Goal: Task Accomplishment & Management: Manage account settings

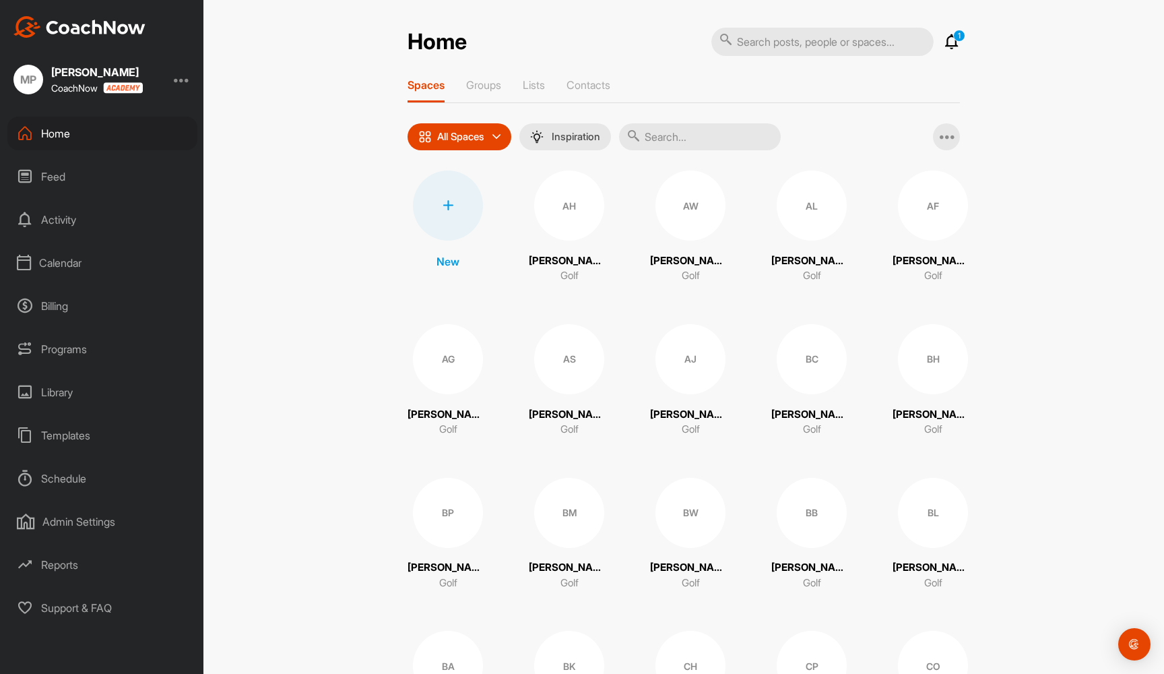
click at [55, 261] on div "Calendar" at bounding box center [102, 263] width 190 height 34
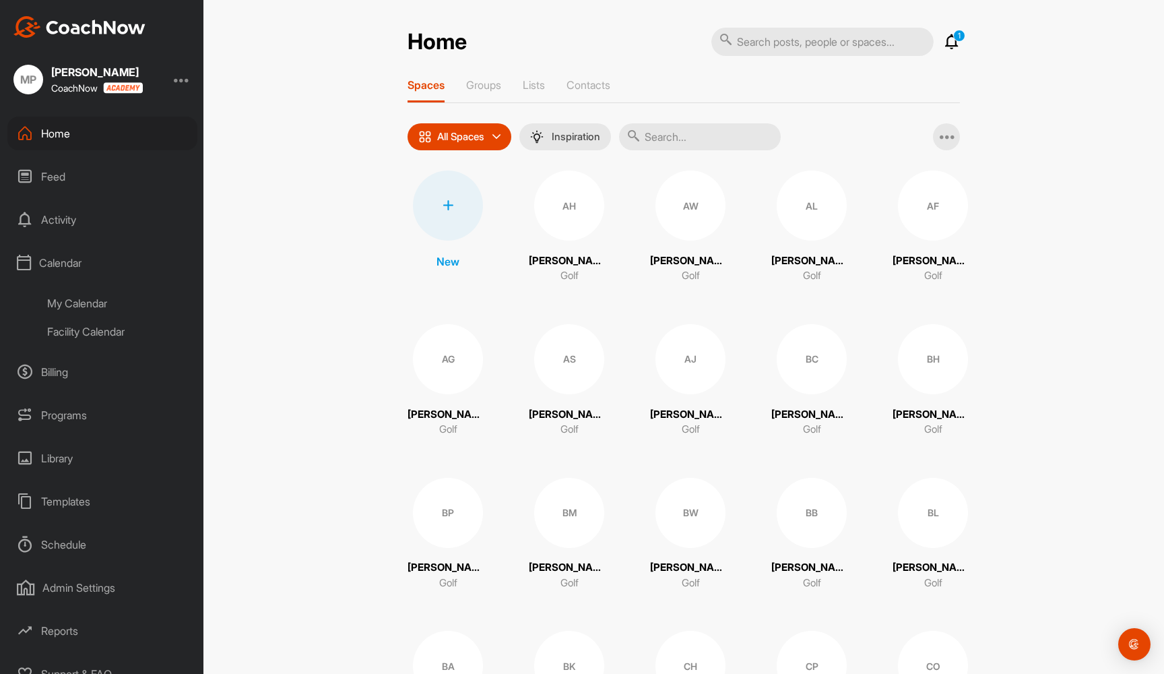
click at [73, 295] on div "My Calendar" at bounding box center [118, 303] width 160 height 28
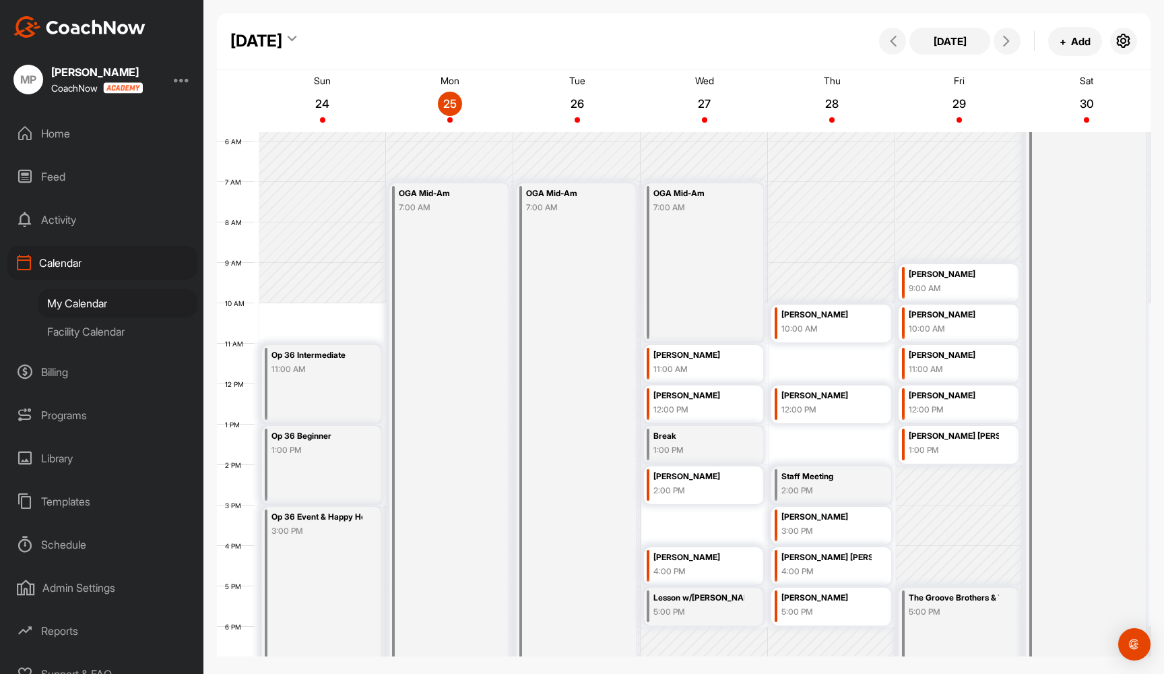
scroll to position [254, 0]
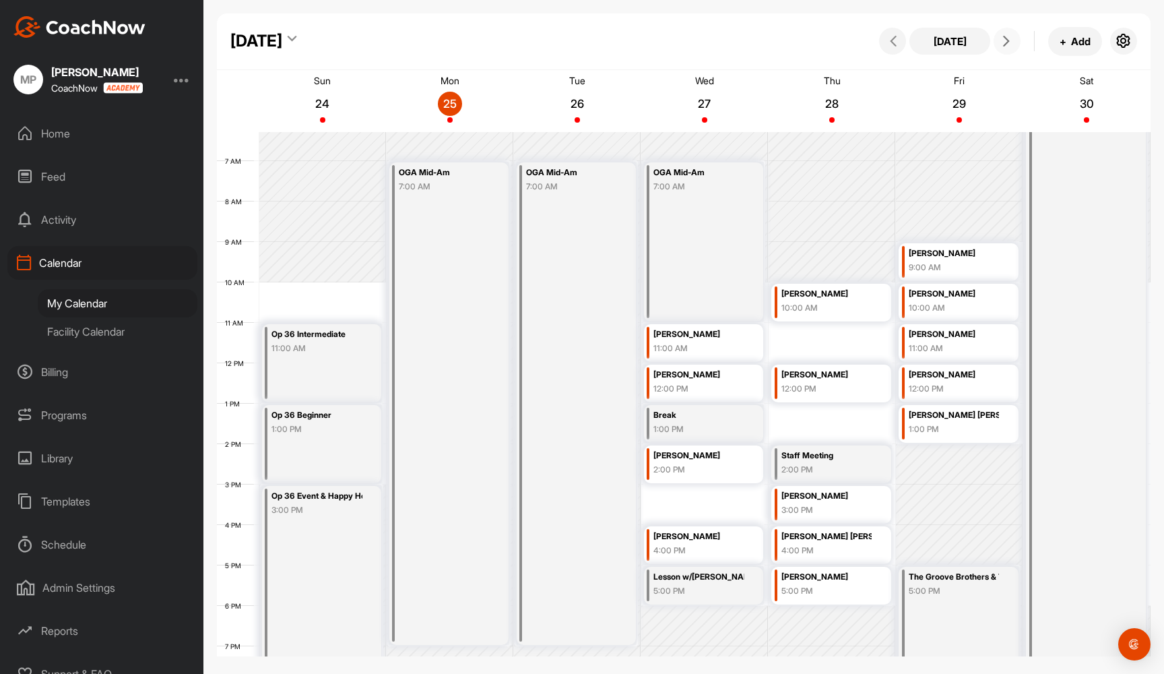
click at [1003, 48] on button at bounding box center [1007, 41] width 27 height 27
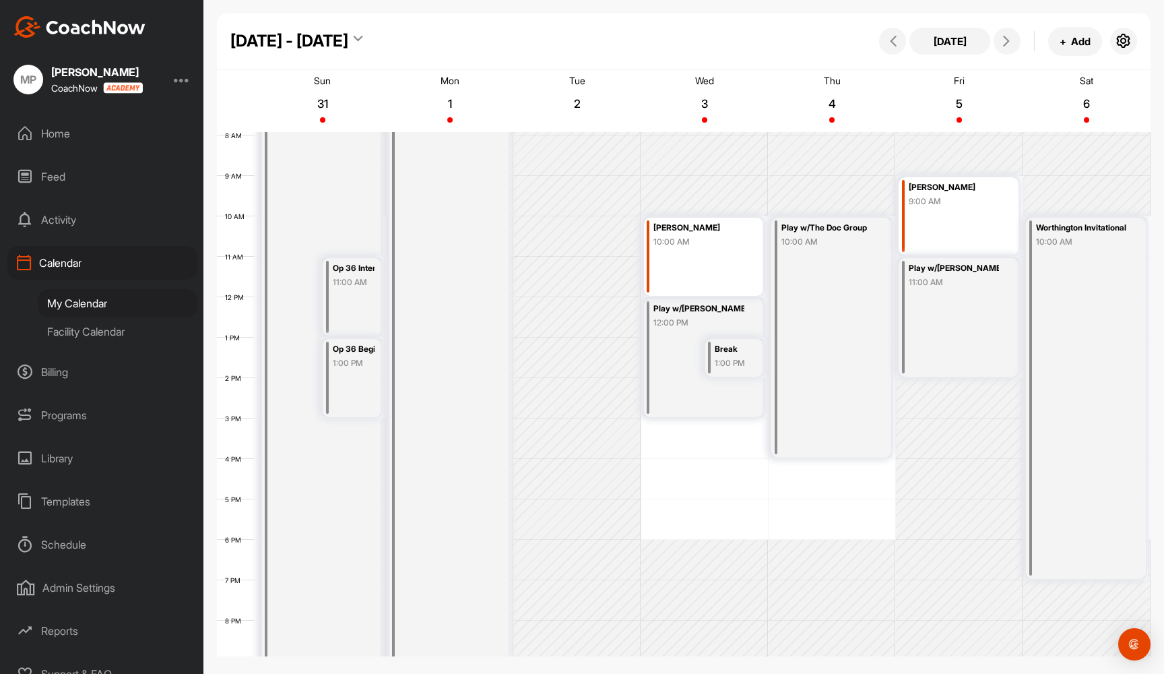
scroll to position [321, 0]
click at [721, 349] on div "Break" at bounding box center [736, 347] width 42 height 15
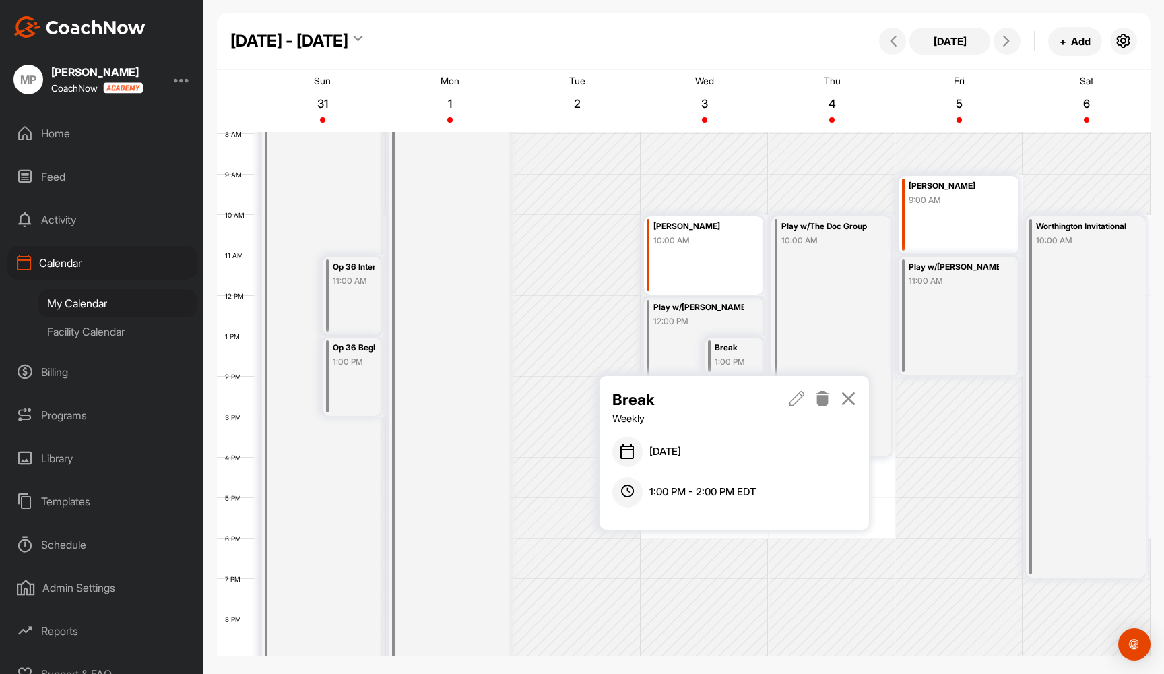
click at [825, 401] on icon at bounding box center [822, 398] width 15 height 15
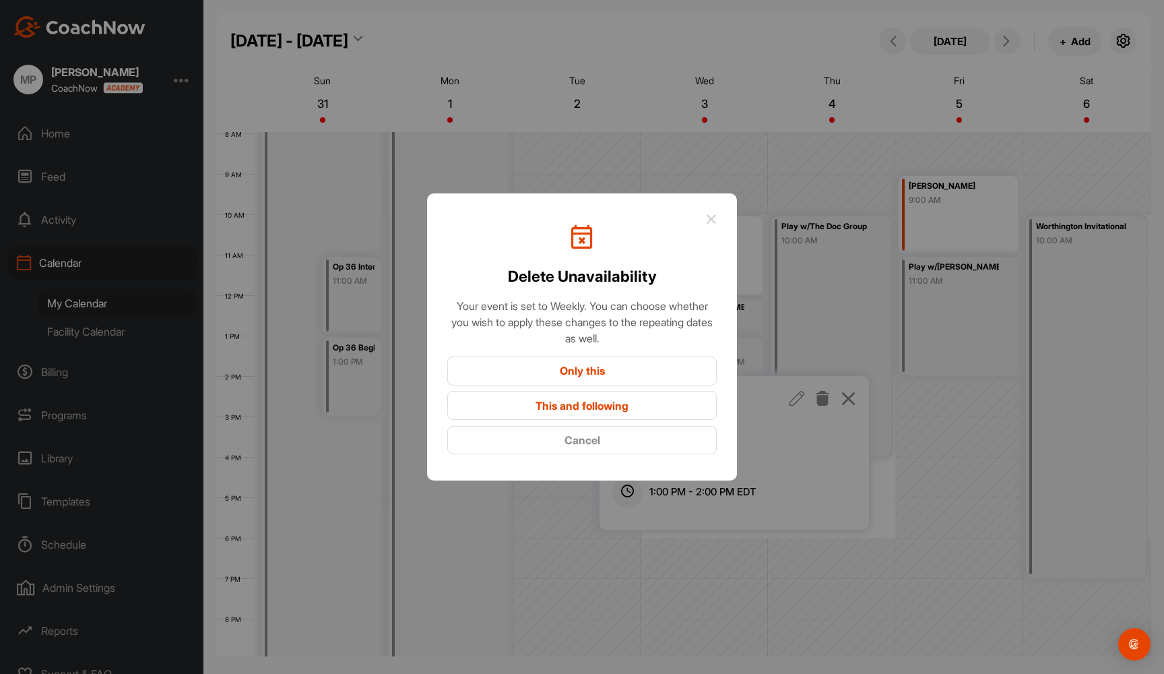
click at [658, 369] on button "Only this" at bounding box center [582, 370] width 270 height 29
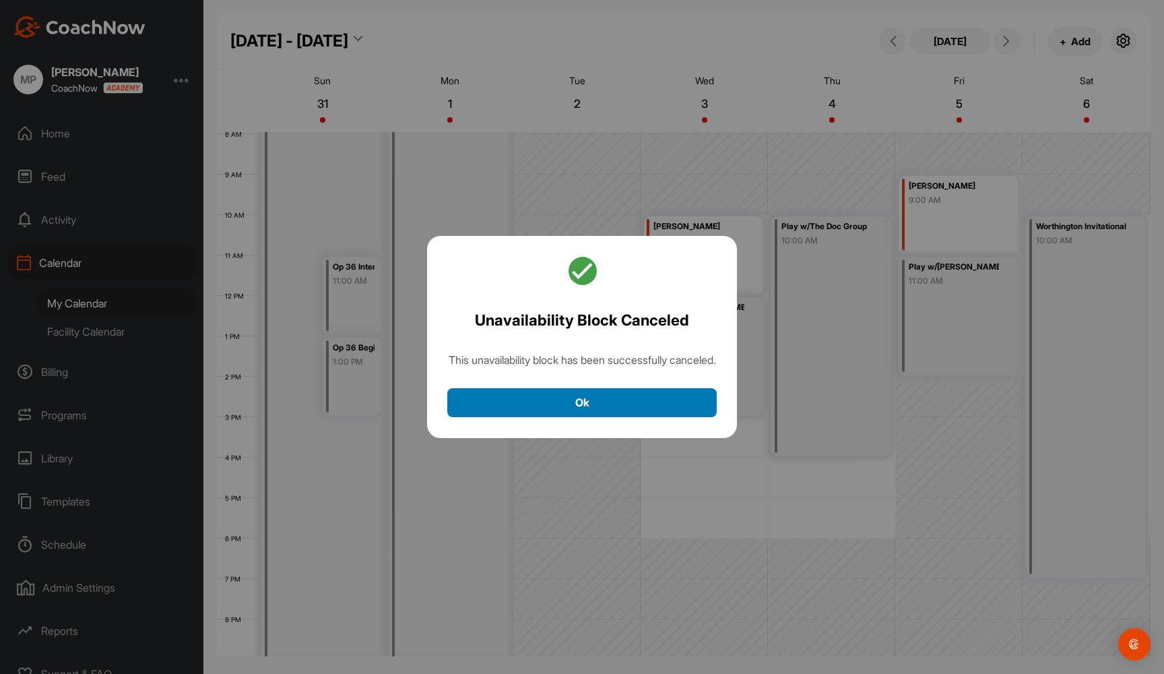
click at [630, 406] on button "Ok" at bounding box center [582, 402] width 270 height 29
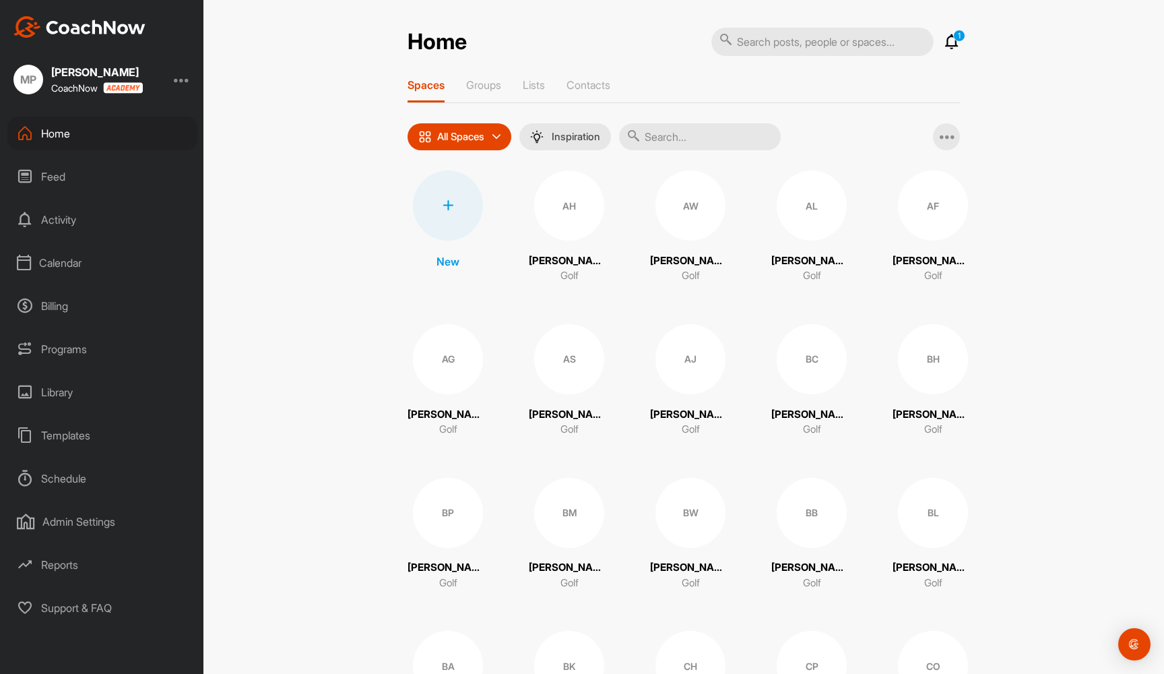
click at [72, 260] on div "Calendar" at bounding box center [102, 263] width 190 height 34
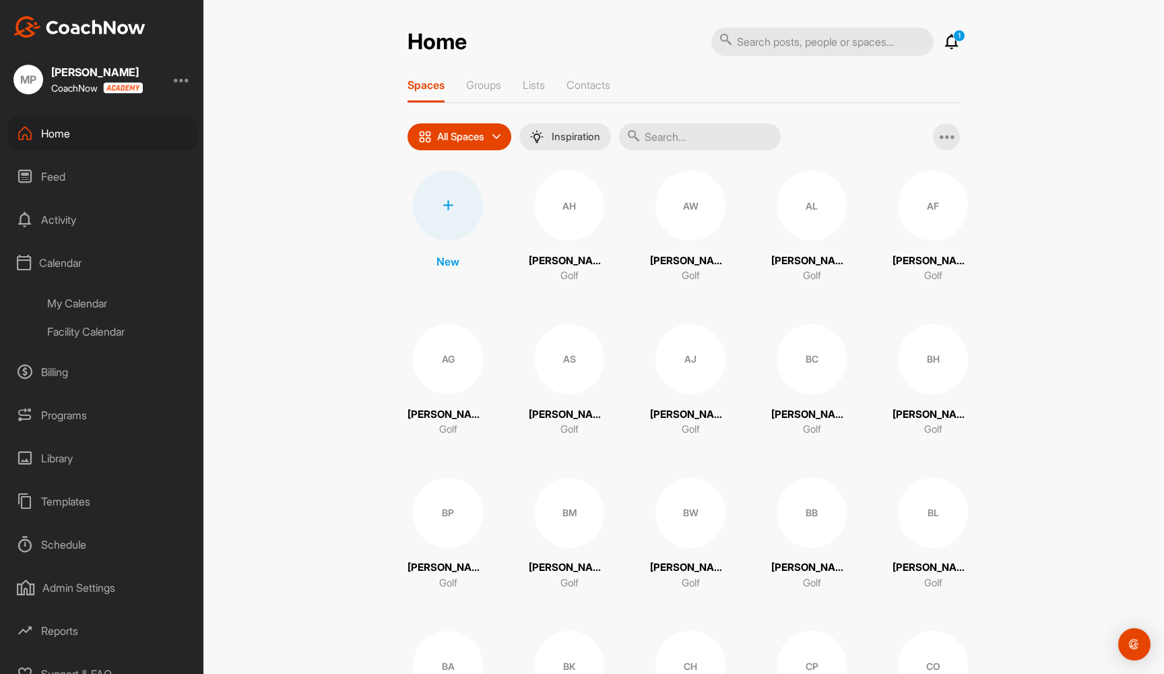
click at [73, 309] on div "My Calendar" at bounding box center [118, 303] width 160 height 28
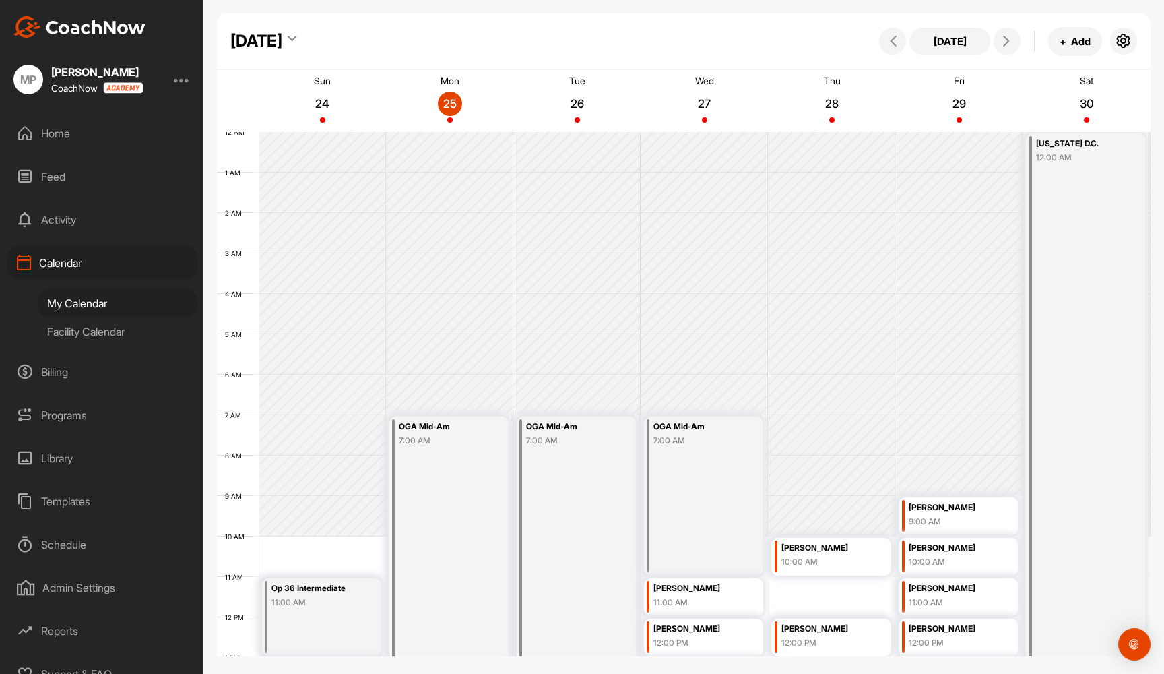
scroll to position [233, 0]
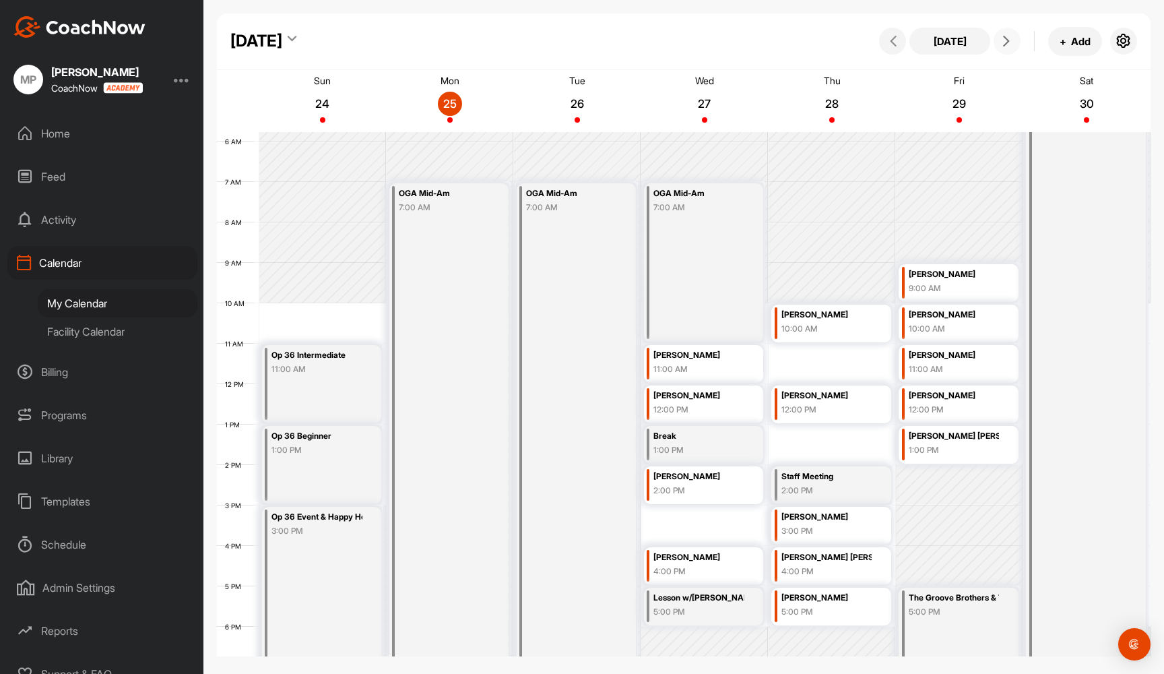
click at [1013, 44] on span at bounding box center [1007, 41] width 16 height 11
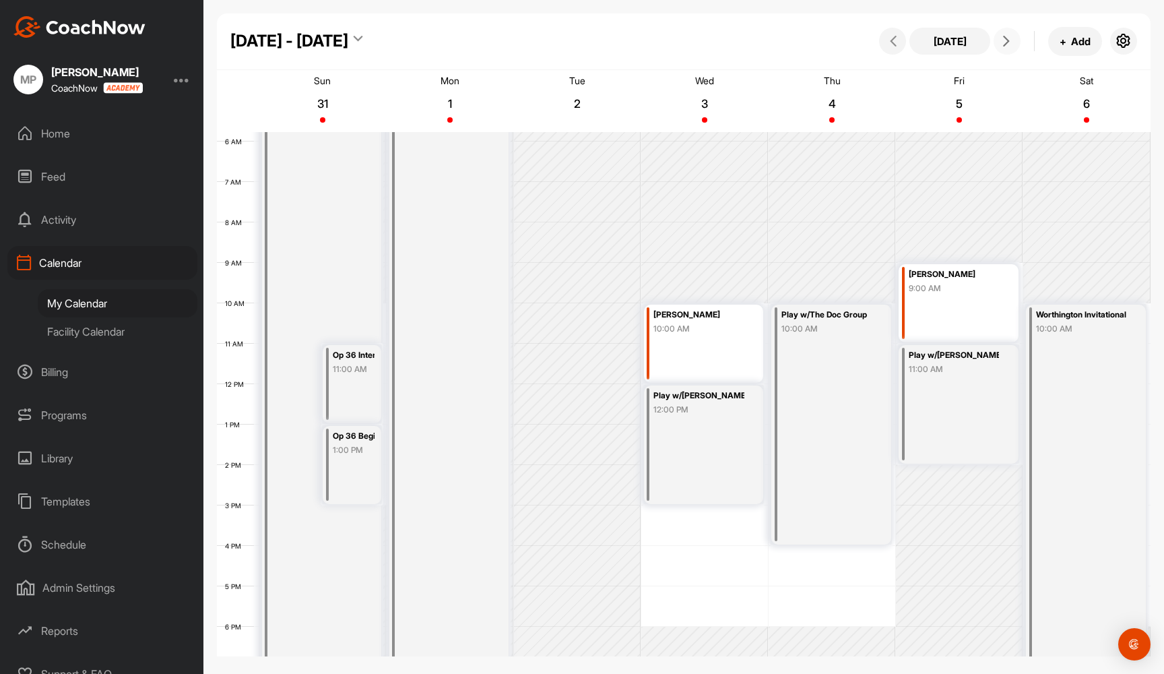
click at [1013, 44] on span at bounding box center [1007, 41] width 16 height 11
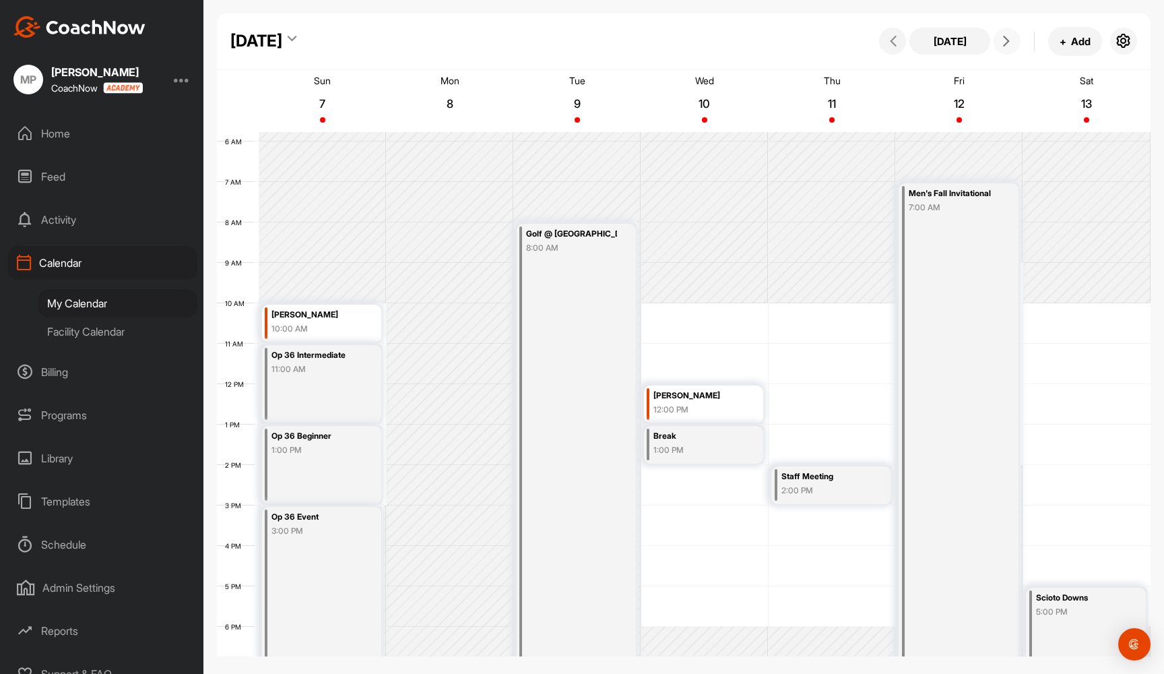
click at [1013, 44] on span at bounding box center [1007, 41] width 16 height 11
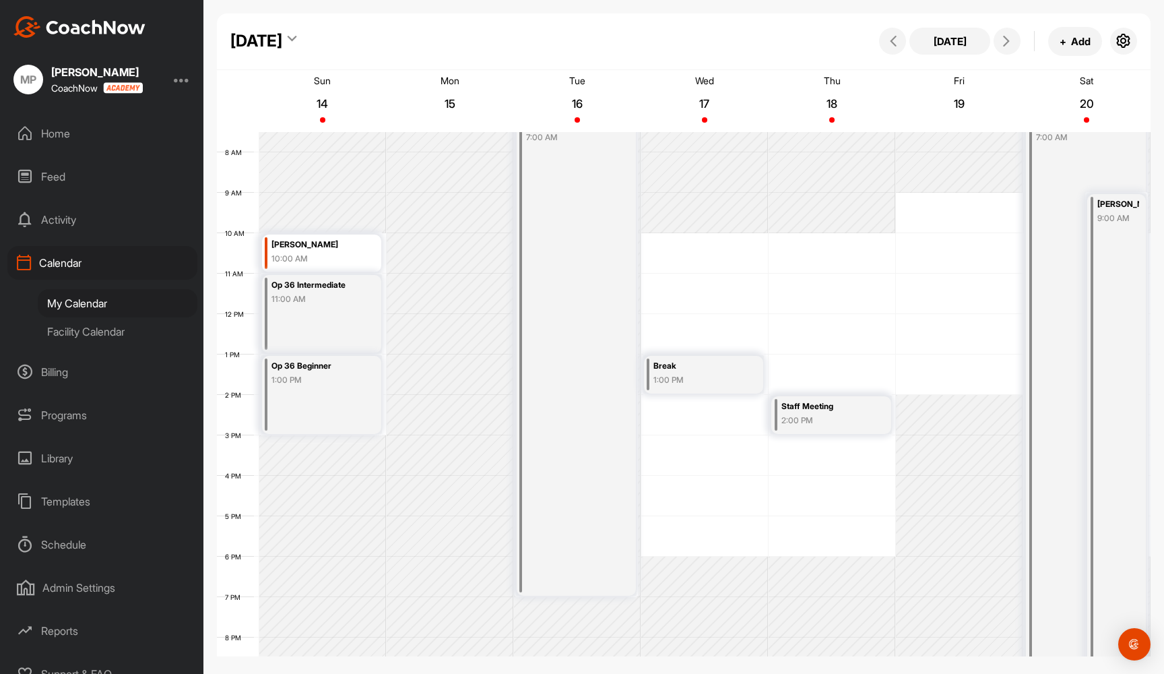
scroll to position [306, 0]
click at [667, 404] on div "12 AM 1 AM 2 AM 3 AM 4 AM 5 AM 6 AM 7 AM 8 AM 9 AM 10 AM 11 AM 12 PM 1 PM 2 PM …" at bounding box center [684, 311] width 934 height 970
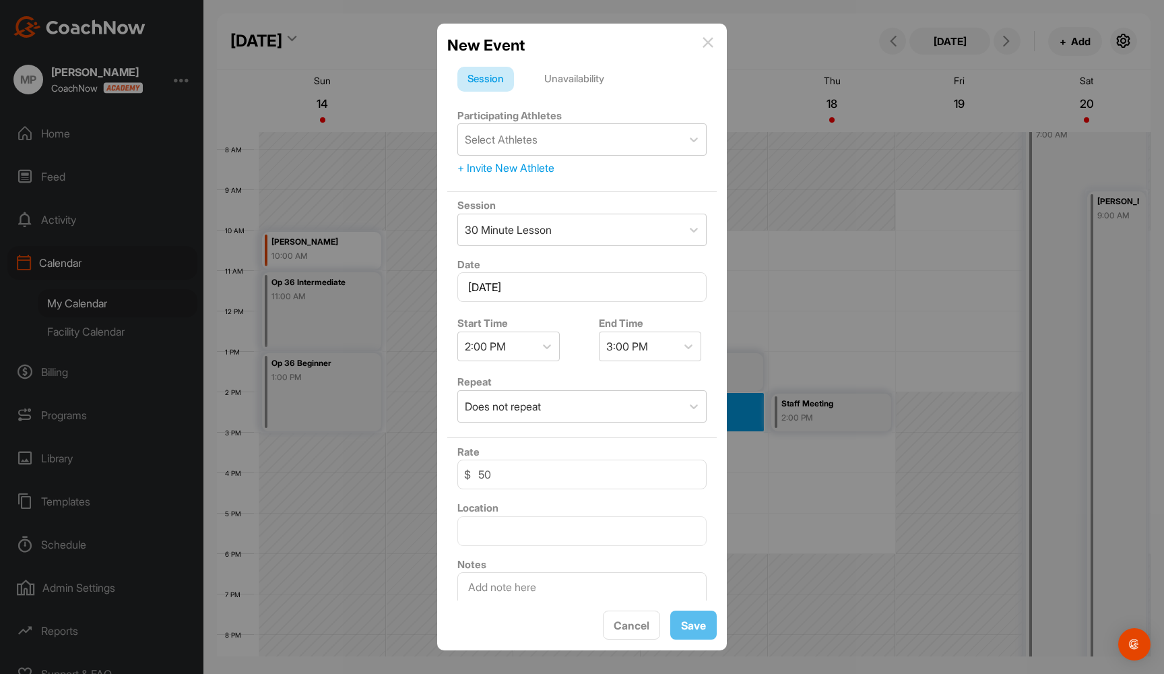
click at [570, 75] on div "Unavailability" at bounding box center [574, 80] width 80 height 26
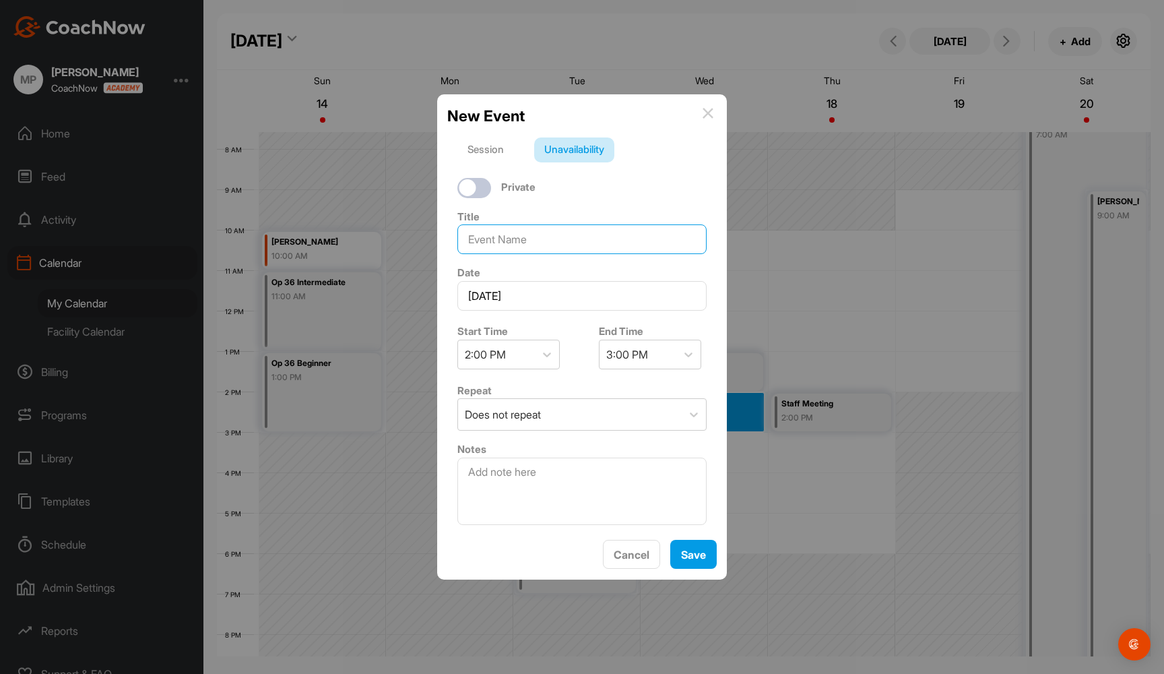
click at [557, 239] on input at bounding box center [581, 239] width 249 height 30
click at [470, 235] on input "Clinic" at bounding box center [581, 239] width 249 height 30
type input "ACG Clinic"
click at [672, 349] on div "3:00 PM" at bounding box center [638, 354] width 77 height 28
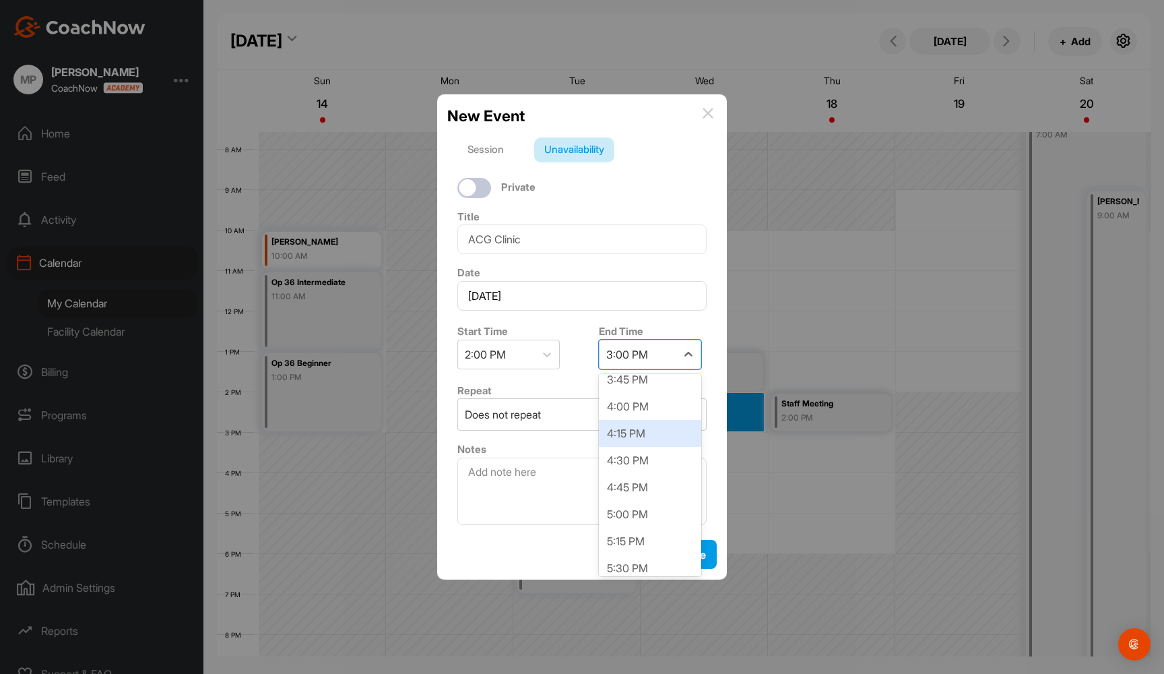
scroll to position [193, 0]
click at [641, 495] on div "5:00 PM" at bounding box center [650, 493] width 102 height 27
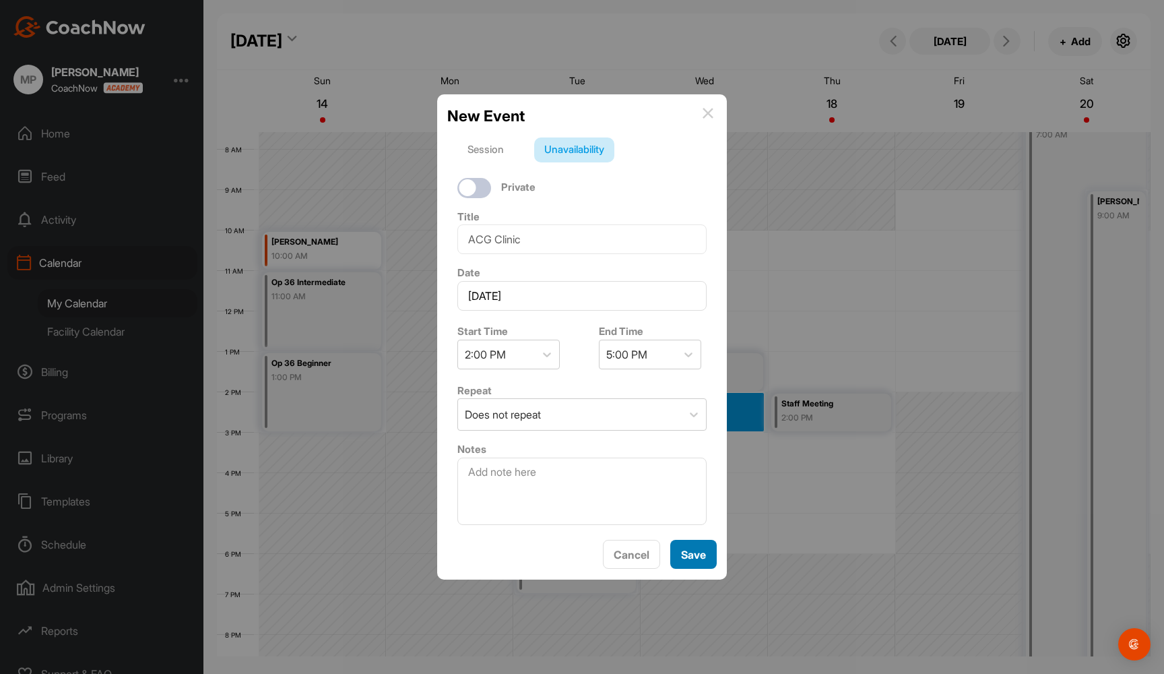
click at [701, 556] on button "Save" at bounding box center [693, 554] width 46 height 29
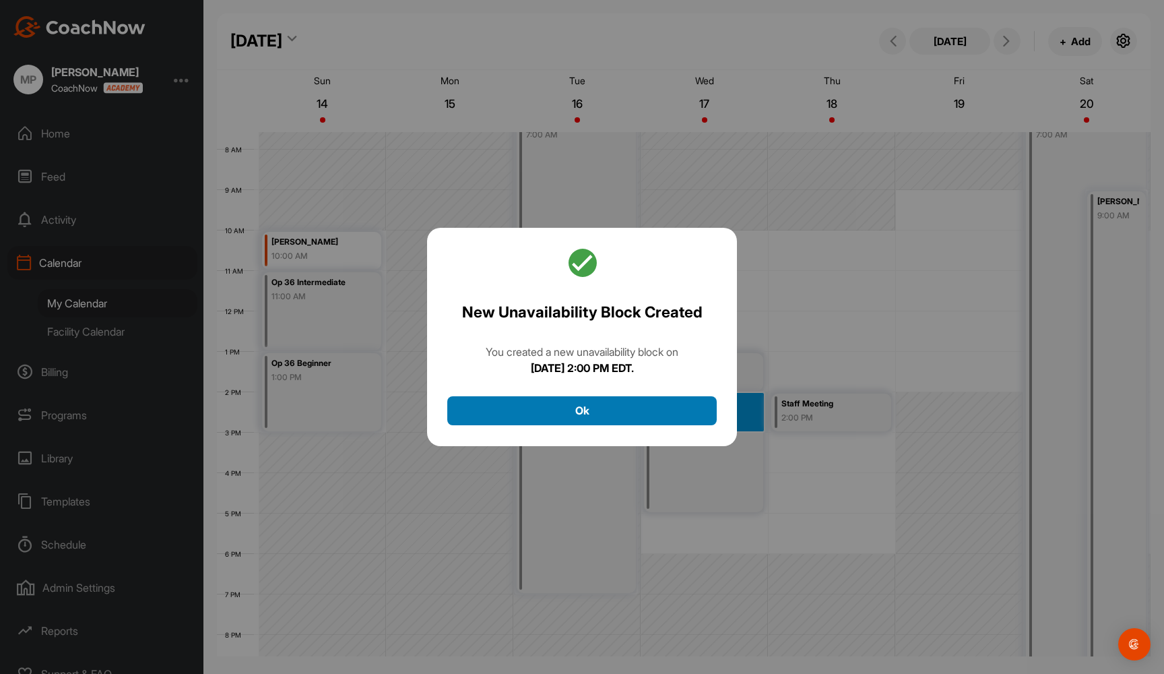
click at [621, 408] on button "Ok" at bounding box center [582, 410] width 270 height 29
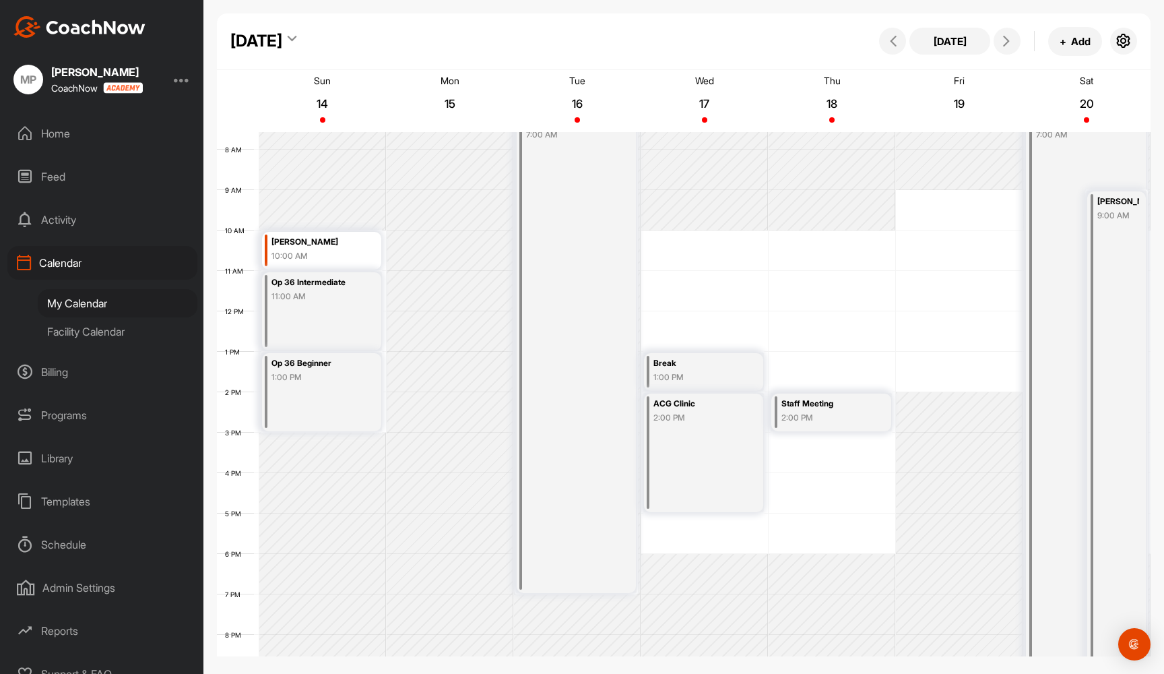
click at [703, 375] on div "1:00 PM" at bounding box center [699, 377] width 91 height 12
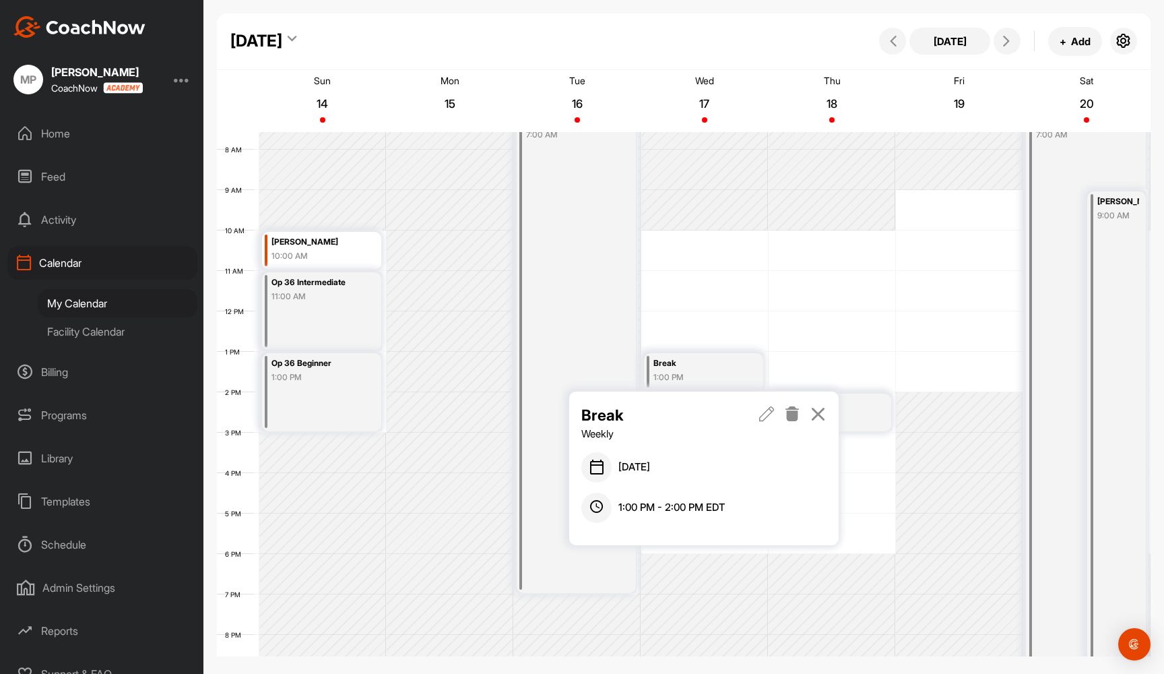
click at [794, 419] on icon at bounding box center [792, 413] width 15 height 15
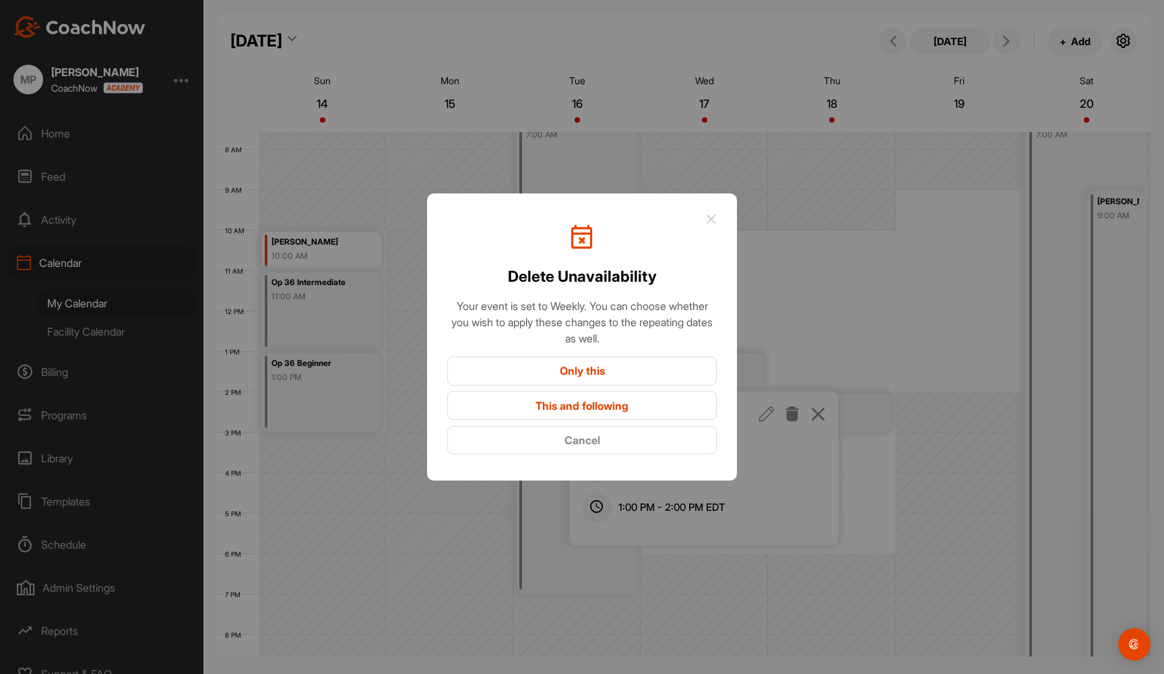
click at [629, 372] on button "Only this" at bounding box center [582, 370] width 270 height 29
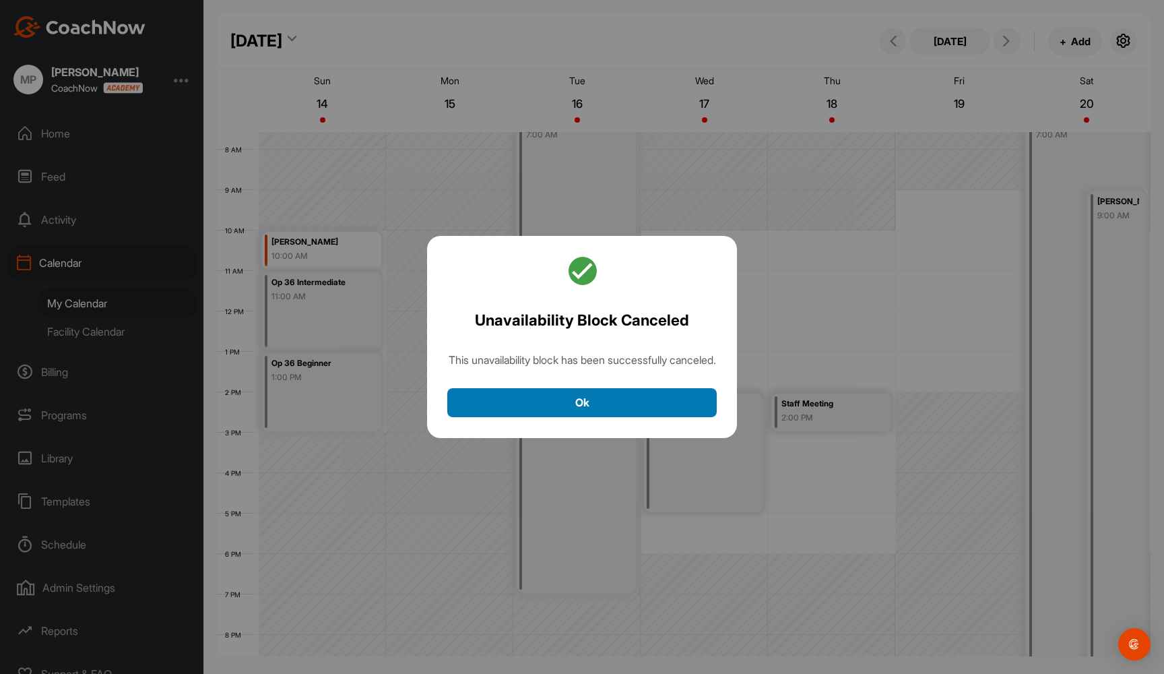
click at [624, 406] on button "Ok" at bounding box center [582, 402] width 270 height 29
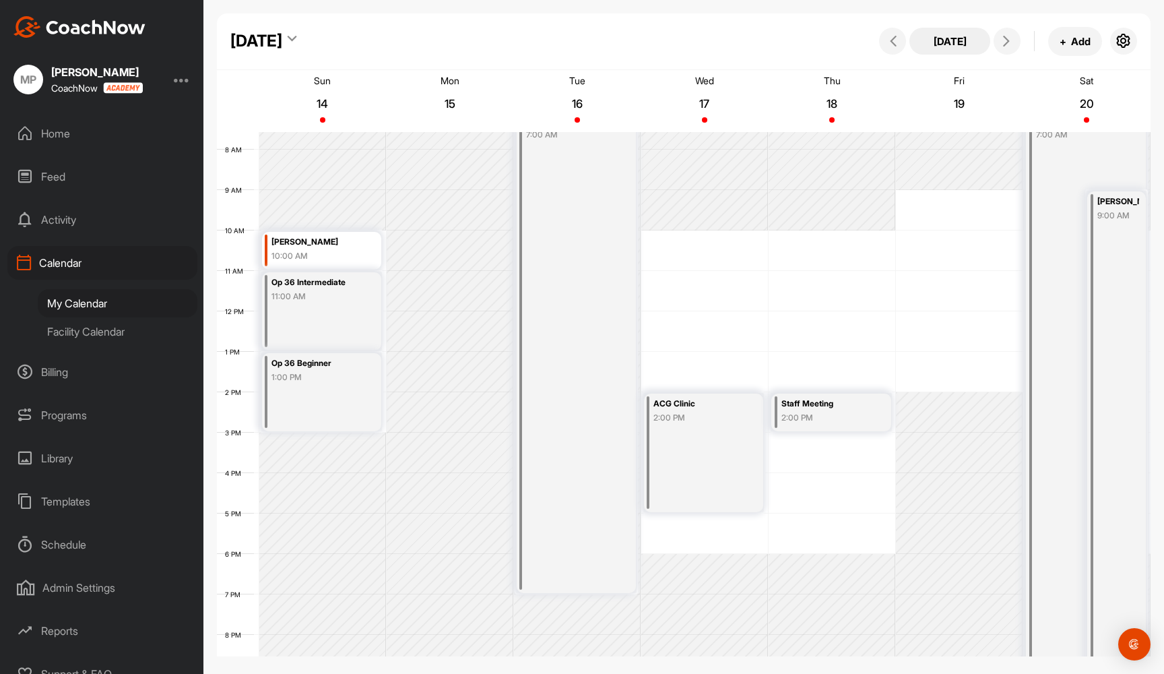
click at [947, 42] on button "[DATE]" at bounding box center [950, 41] width 81 height 27
